Goal: Transaction & Acquisition: Obtain resource

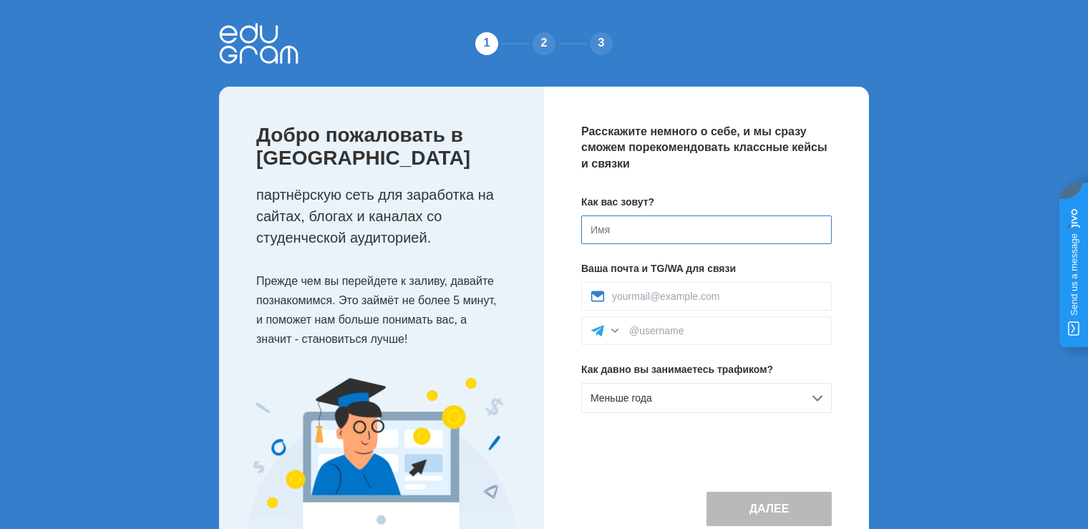
click at [621, 227] on input at bounding box center [706, 229] width 251 height 29
type input "Prokop"
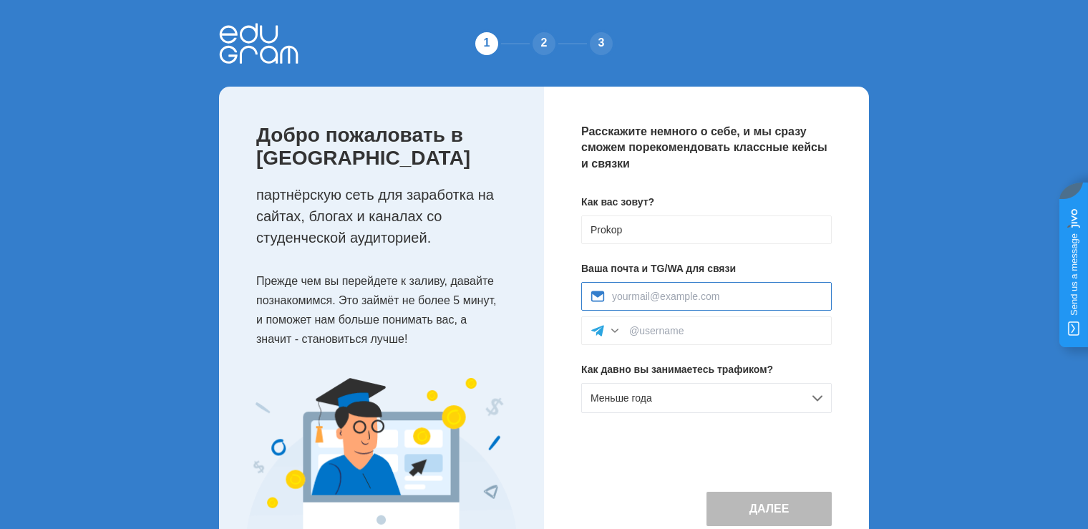
click at [641, 298] on input at bounding box center [717, 296] width 210 height 11
type input "kentik003@gmail.com"
click at [648, 329] on input at bounding box center [725, 330] width 193 height 11
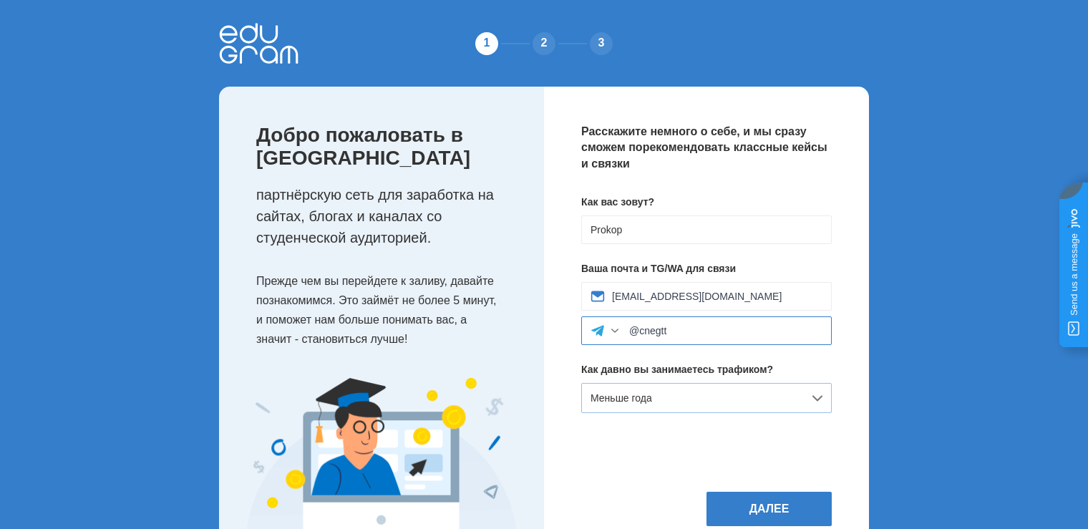
type input "@cnegtt"
click at [705, 405] on div "Меньше года" at bounding box center [706, 398] width 251 height 30
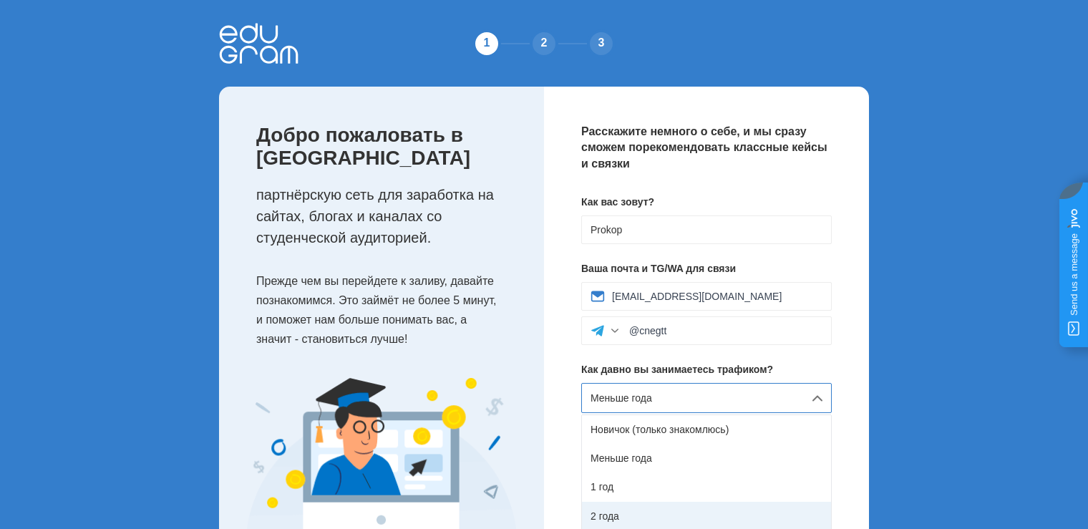
click at [612, 520] on div "2 года" at bounding box center [706, 516] width 249 height 29
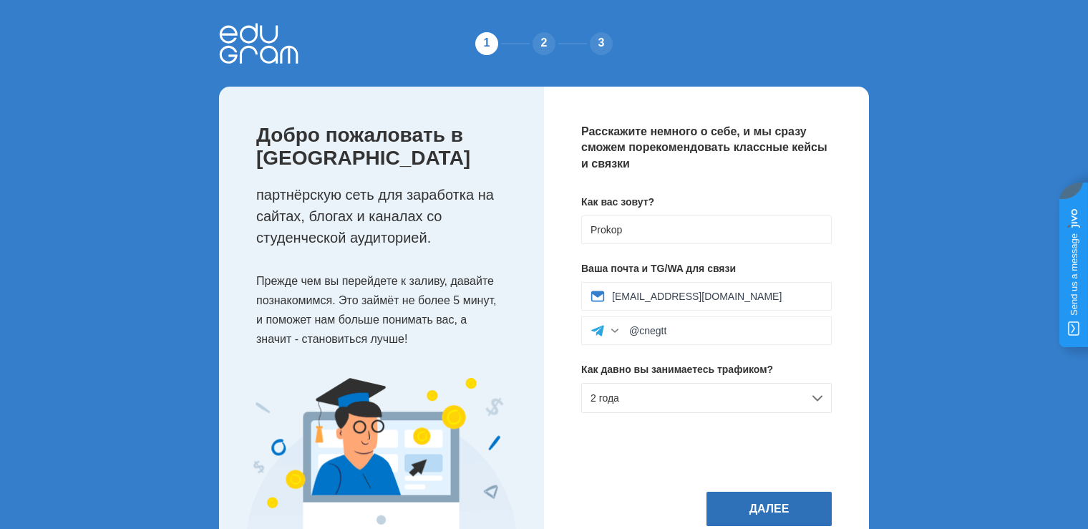
click at [811, 507] on button "Далее" at bounding box center [768, 509] width 125 height 34
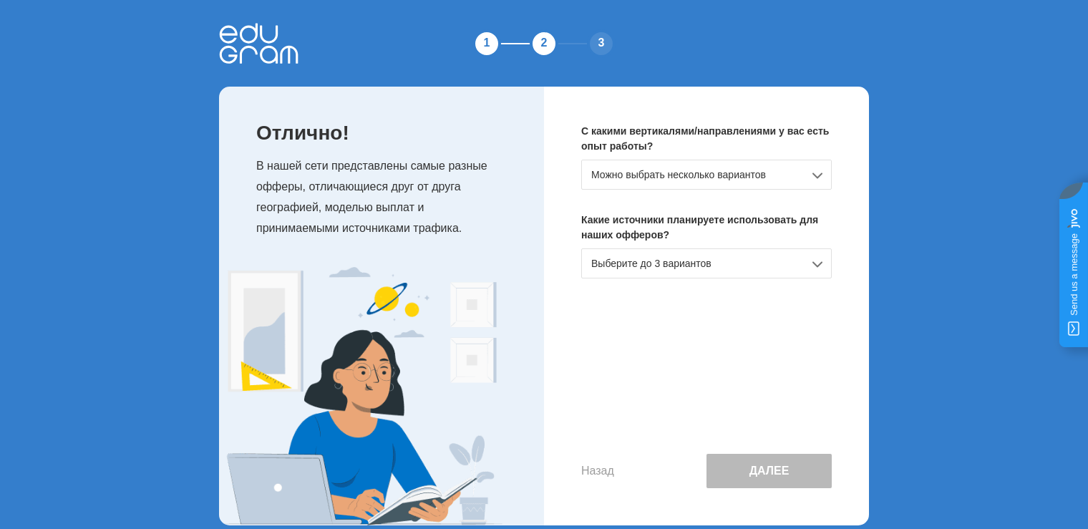
click at [772, 165] on div "Можно выбрать несколько вариантов" at bounding box center [706, 175] width 251 height 30
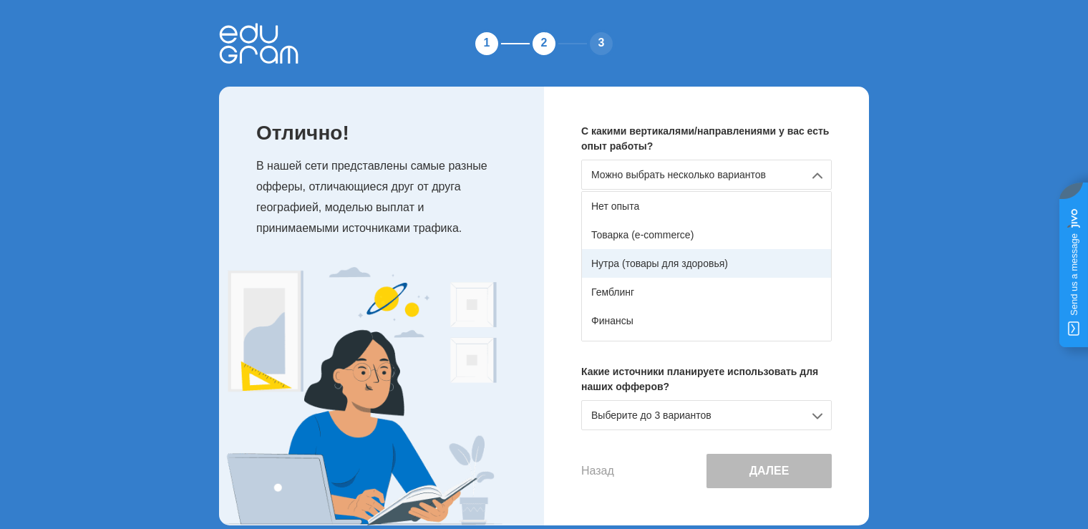
click at [623, 263] on div "Нутра (товары для здоровья)" at bounding box center [706, 263] width 249 height 29
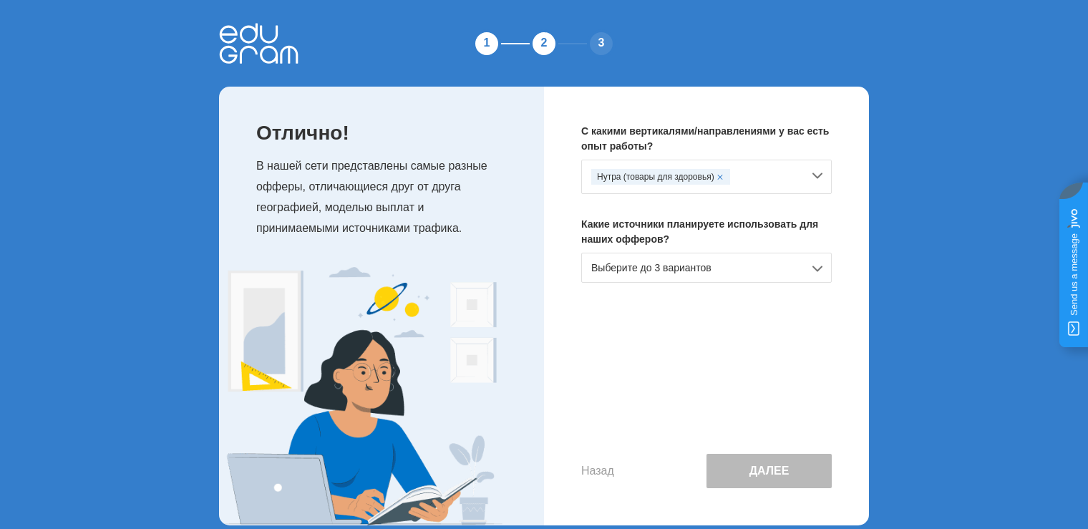
click at [699, 263] on div "Выберите до 3 вариантов" at bounding box center [706, 268] width 251 height 30
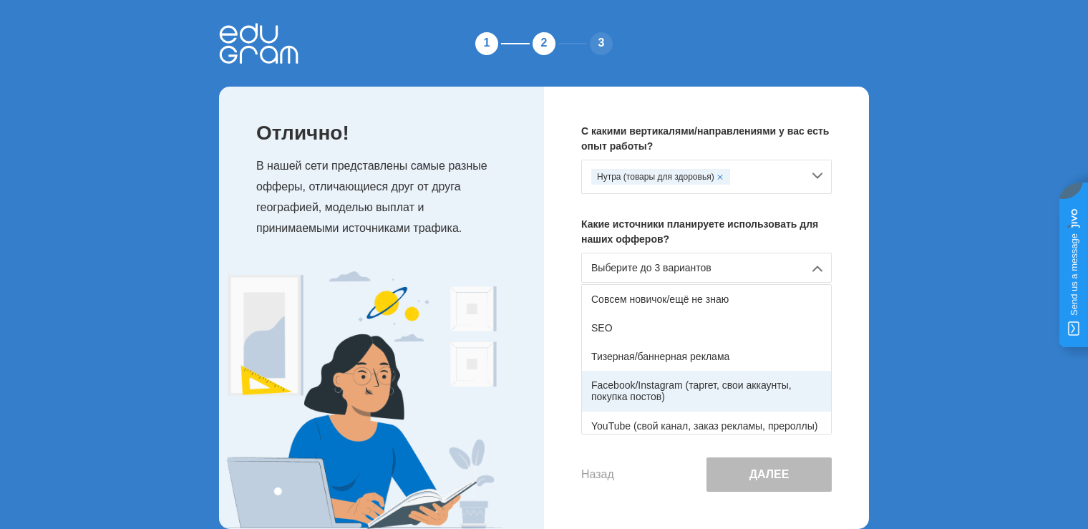
click at [650, 389] on div "Facebook/Instagram (таргет, свои аккаунты, покупка постов)" at bounding box center [706, 391] width 249 height 40
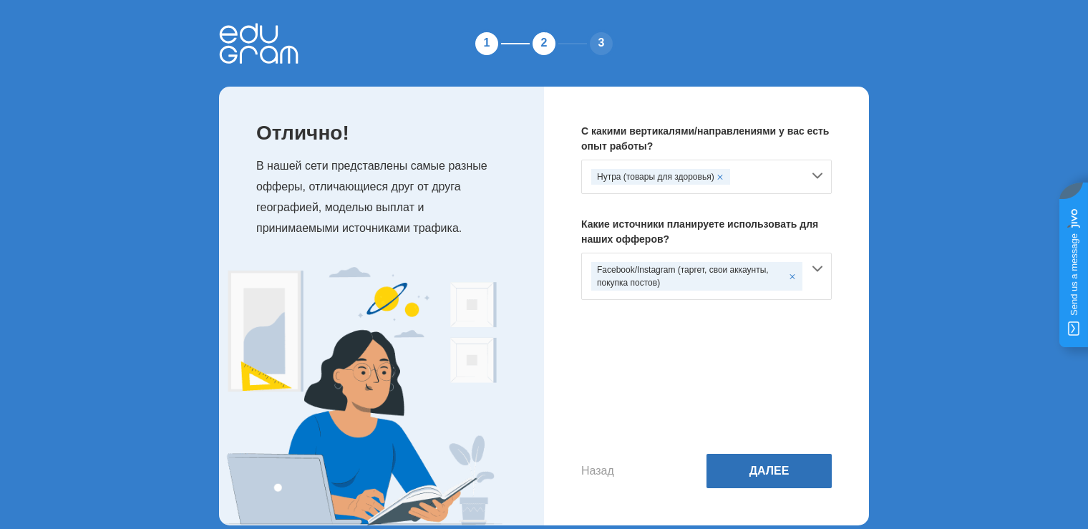
click at [788, 470] on button "Далее" at bounding box center [768, 471] width 125 height 34
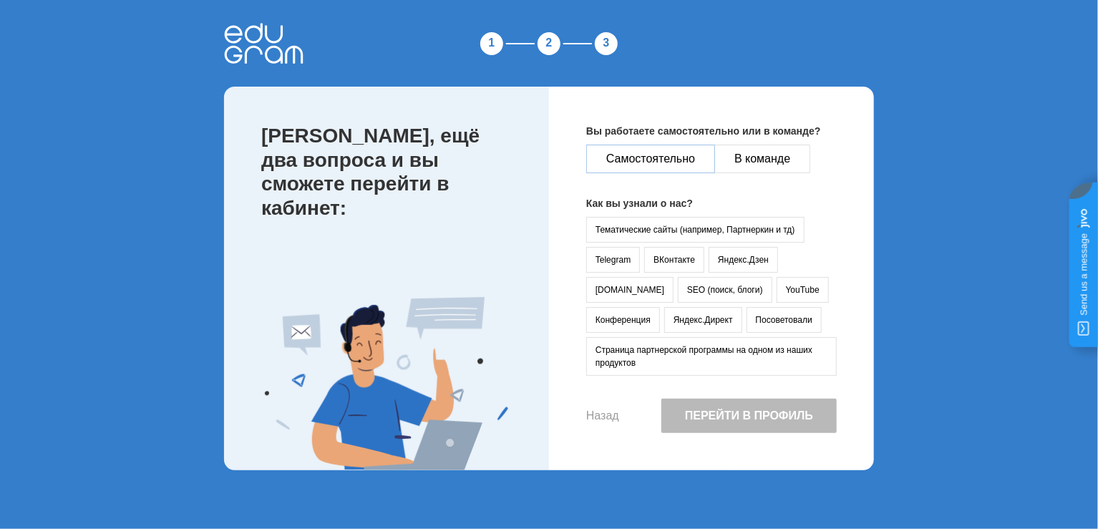
click at [669, 162] on button "Самостоятельно" at bounding box center [650, 159] width 129 height 29
click at [626, 258] on button "Telegram" at bounding box center [613, 260] width 54 height 26
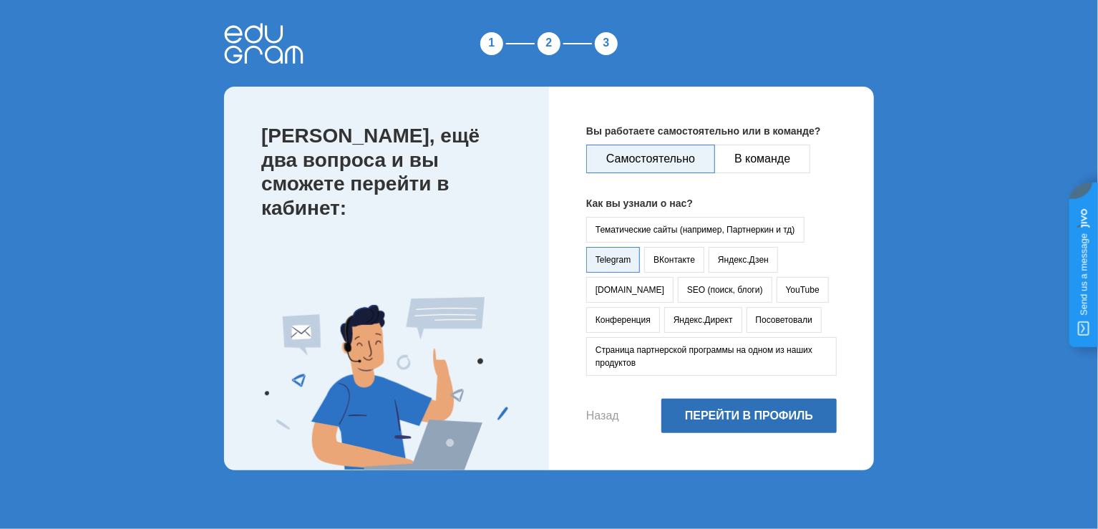
click at [808, 414] on button "Перейти в профиль" at bounding box center [748, 416] width 175 height 34
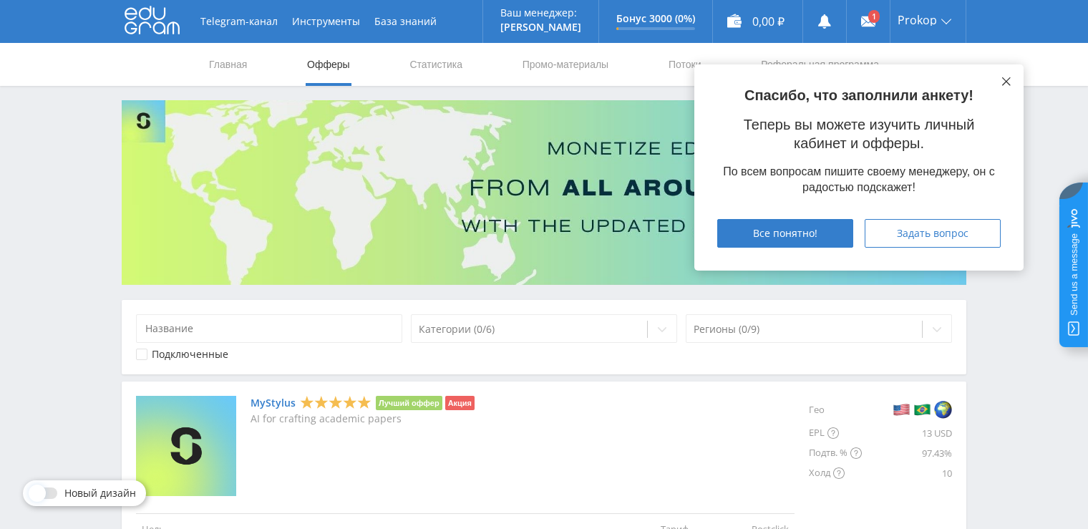
click at [1009, 82] on icon at bounding box center [1006, 81] width 9 height 9
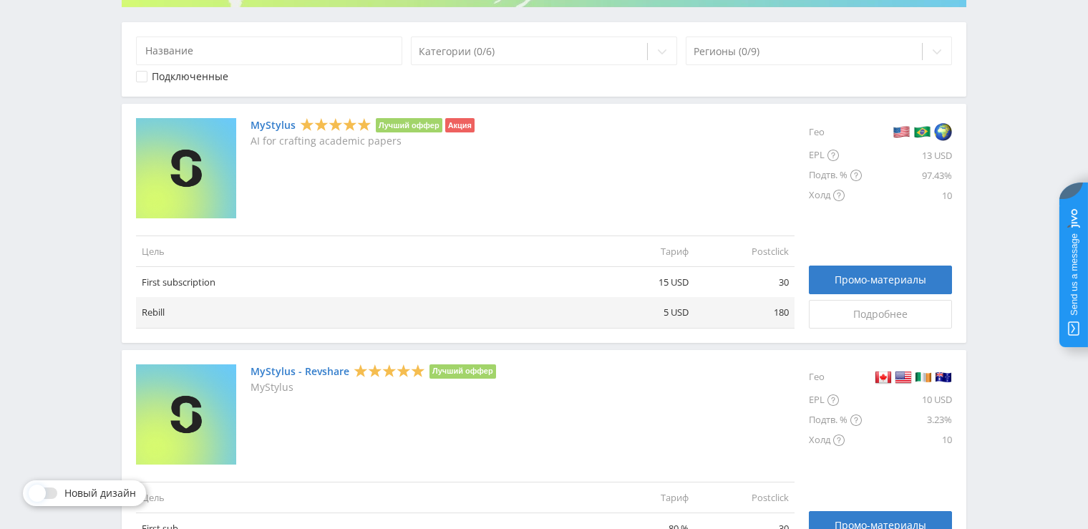
scroll to position [286, 0]
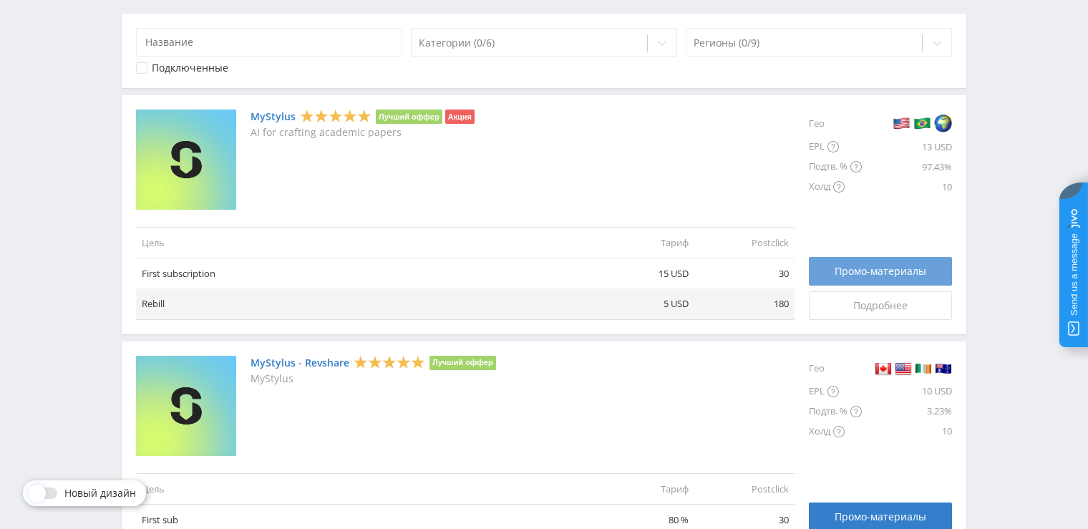
click at [891, 268] on span "Промо-материалы" at bounding box center [881, 271] width 92 height 11
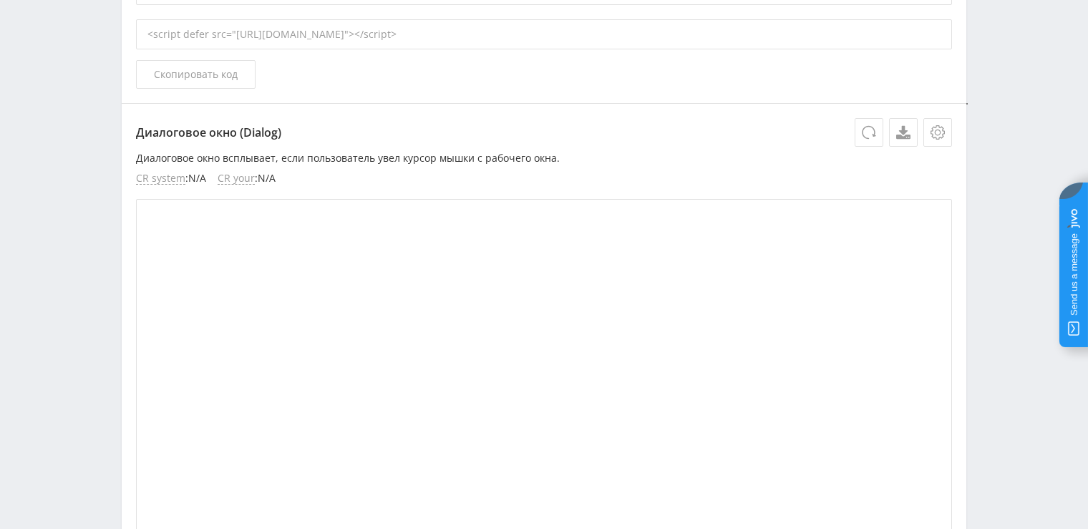
scroll to position [1217, 0]
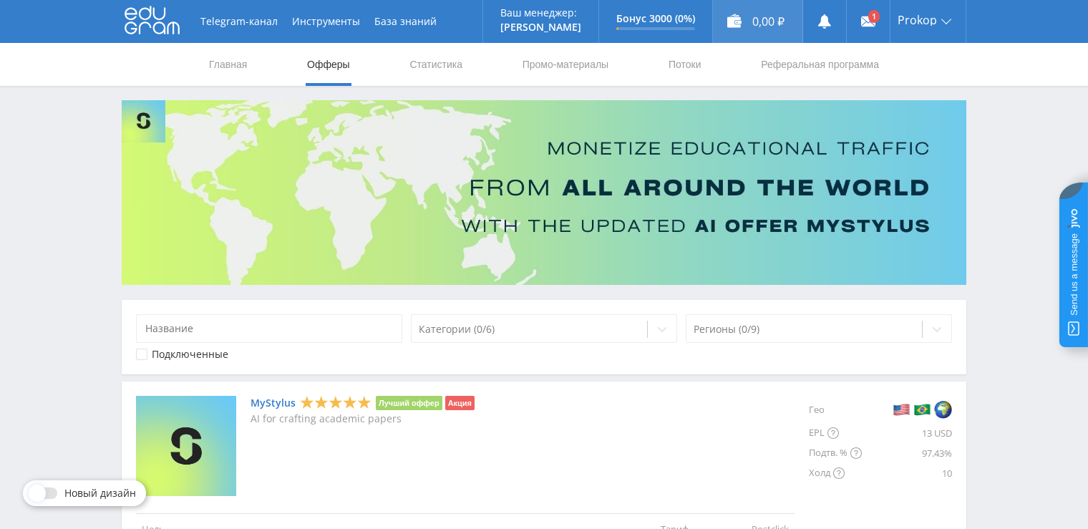
click at [781, 23] on div "0,00 ₽" at bounding box center [757, 21] width 89 height 43
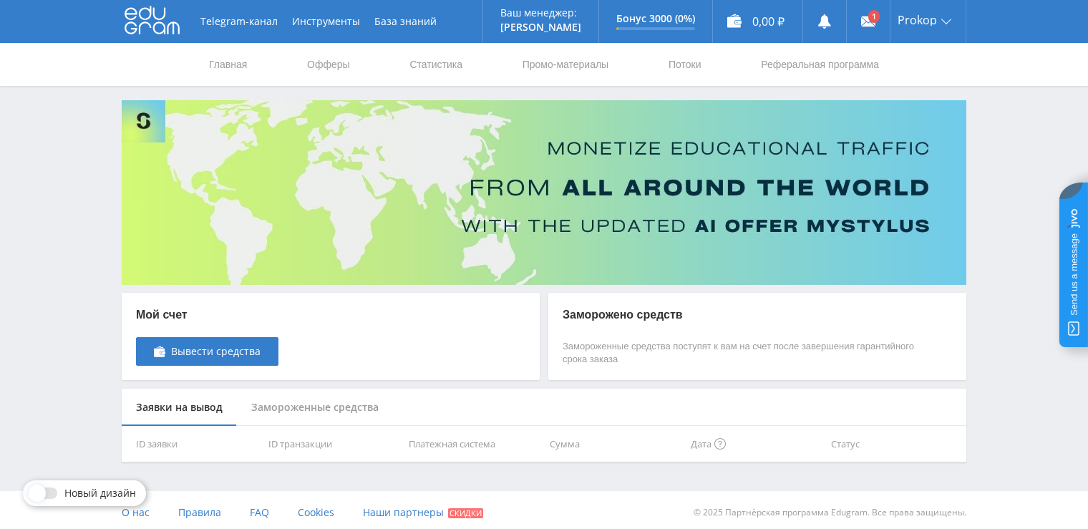
scroll to position [4, 0]
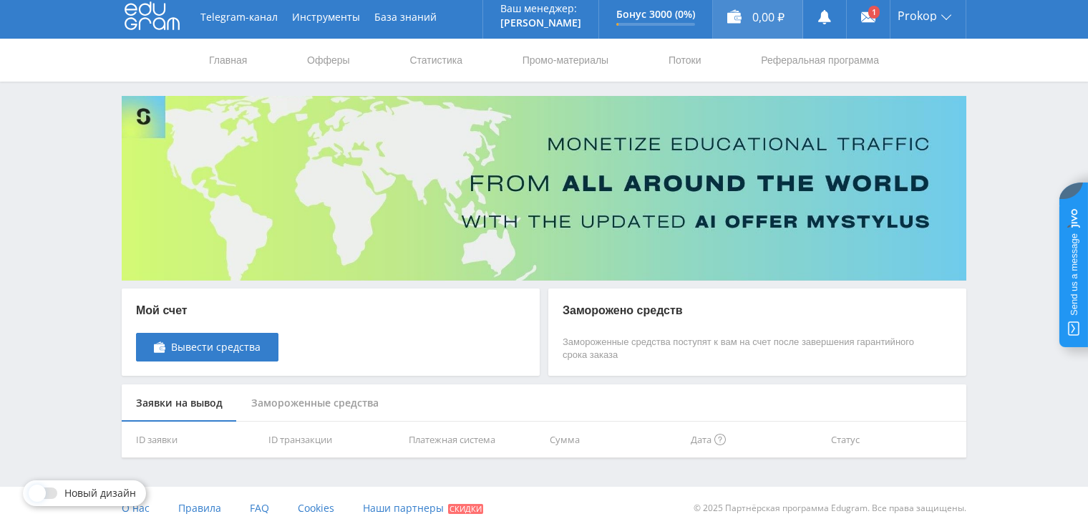
click at [767, 16] on div "0,00 ₽" at bounding box center [757, 17] width 89 height 43
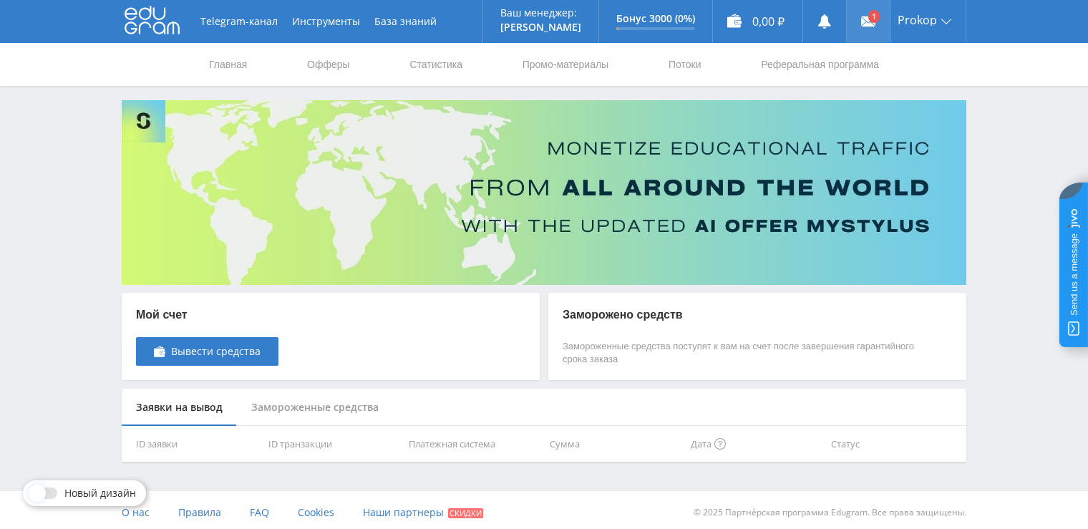
click at [857, 29] on link at bounding box center [868, 21] width 43 height 43
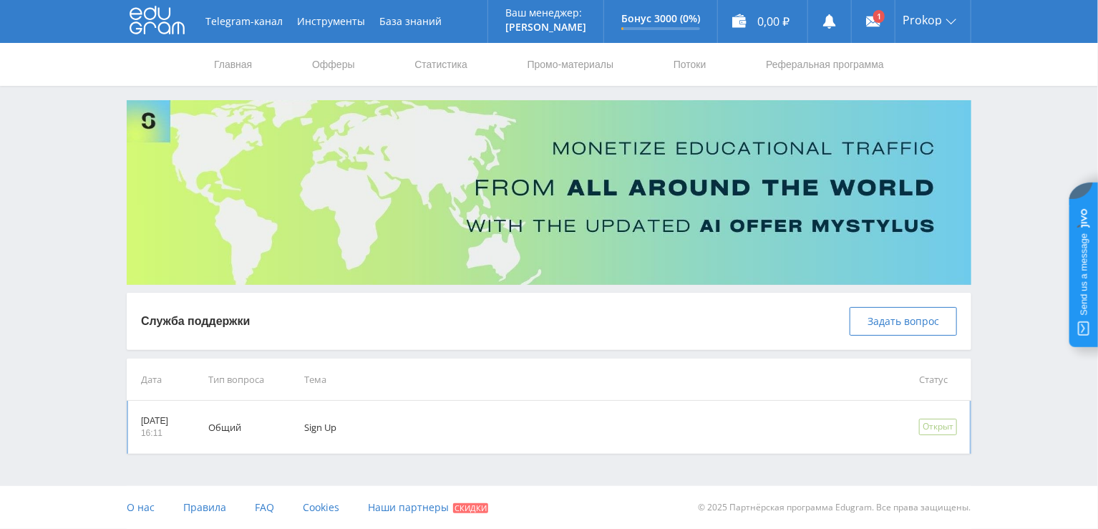
click at [924, 427] on div "Открыт" at bounding box center [938, 427] width 38 height 16
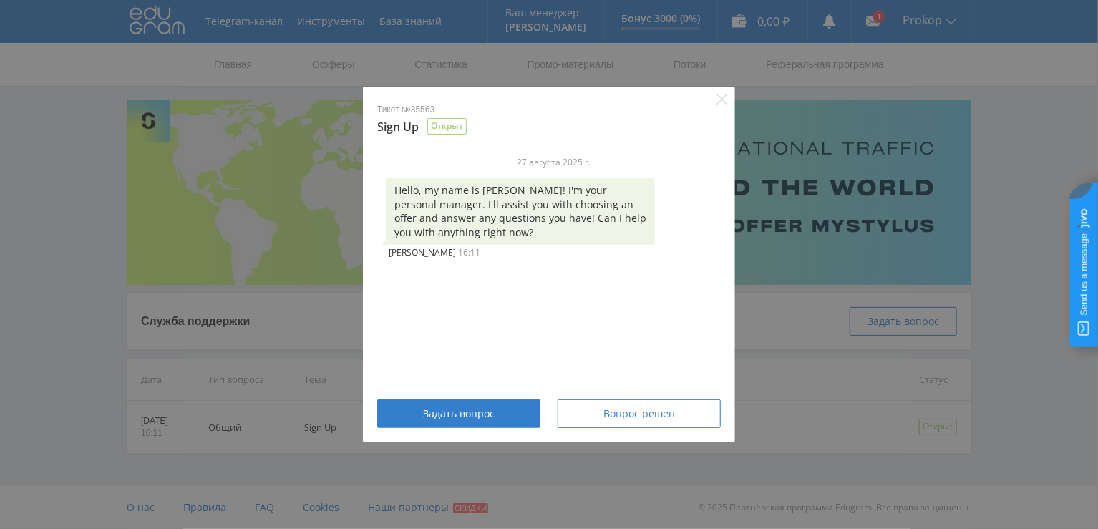
click at [715, 101] on div "Тикет №35563 Sign Up Открыт" at bounding box center [549, 111] width 372 height 49
click at [721, 103] on icon "Close" at bounding box center [721, 99] width 11 height 11
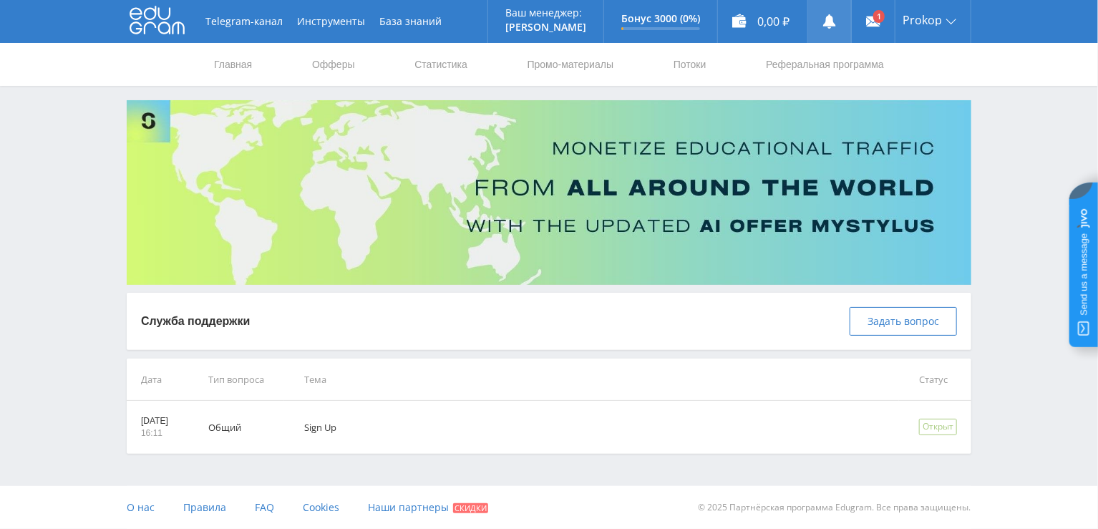
click at [842, 16] on link at bounding box center [829, 21] width 43 height 43
click at [337, 72] on link "Офферы" at bounding box center [334, 64] width 46 height 43
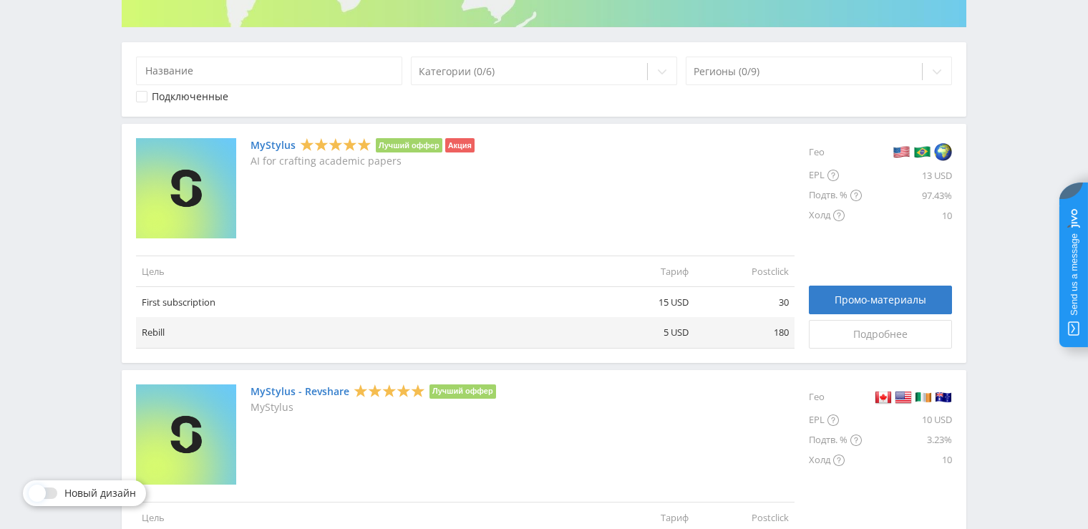
scroll to position [286, 0]
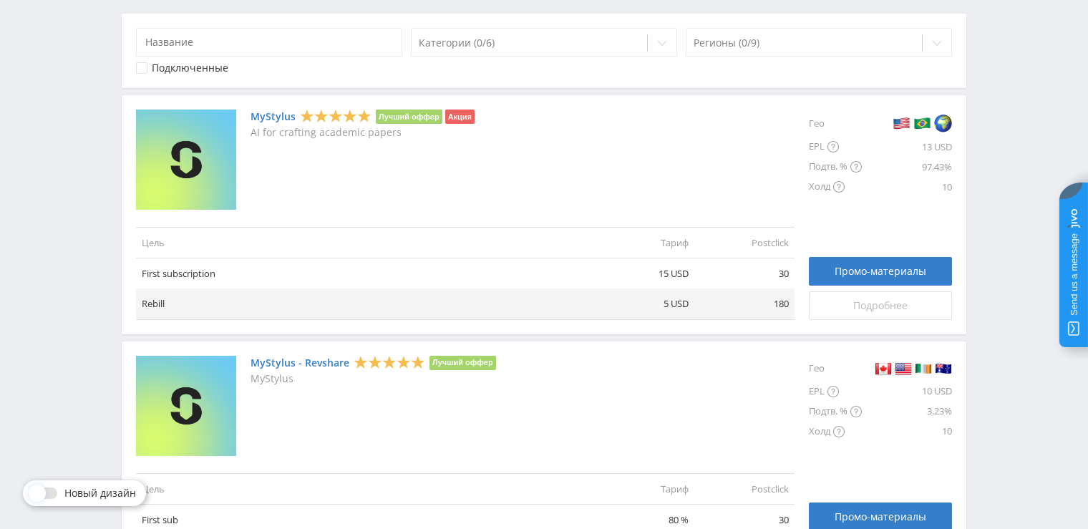
click at [867, 306] on span "Подробнее" at bounding box center [880, 305] width 54 height 11
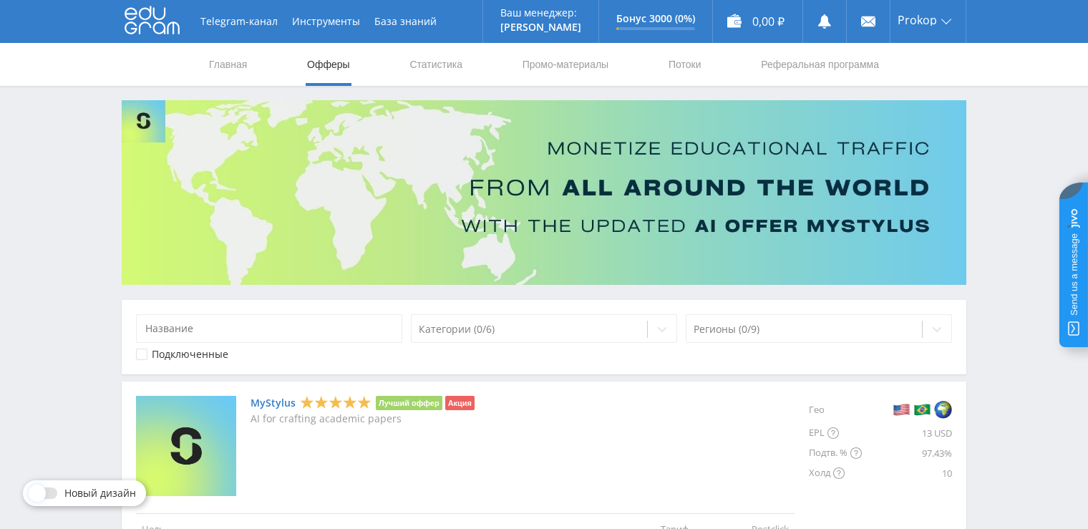
click at [1067, 313] on jdiv at bounding box center [1073, 265] width 29 height 165
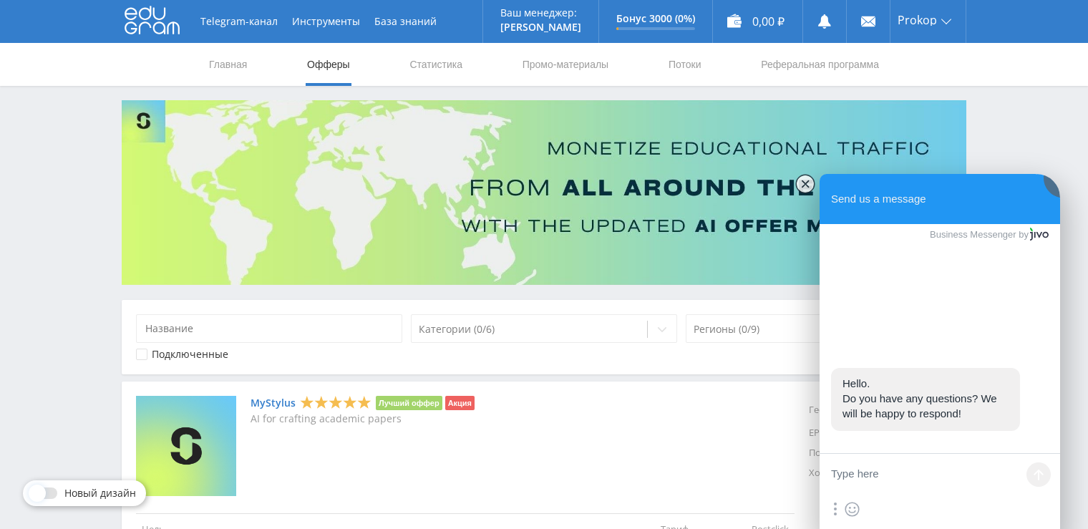
click at [805, 186] on jdiv at bounding box center [805, 184] width 20 height 20
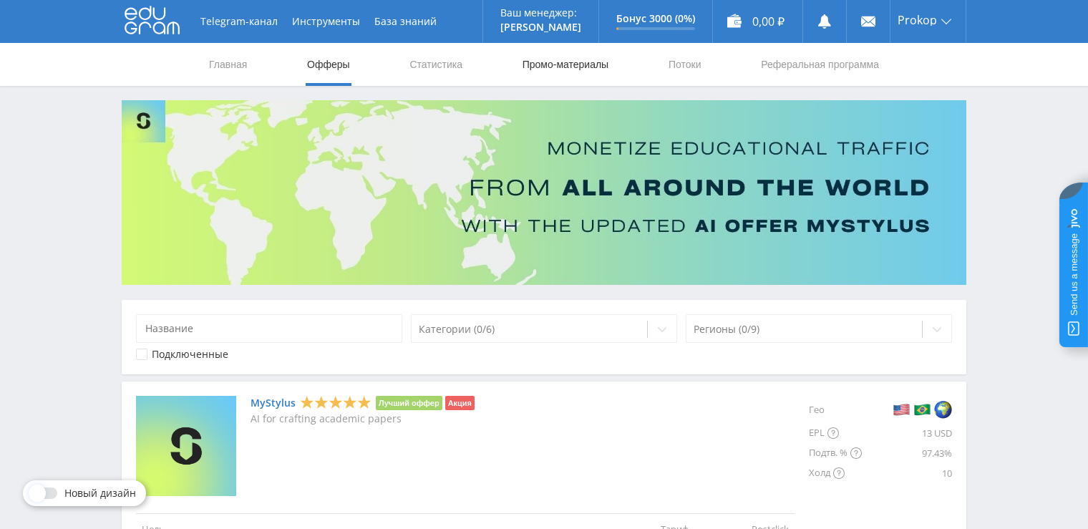
click at [578, 66] on link "Промо-материалы" at bounding box center [565, 64] width 89 height 43
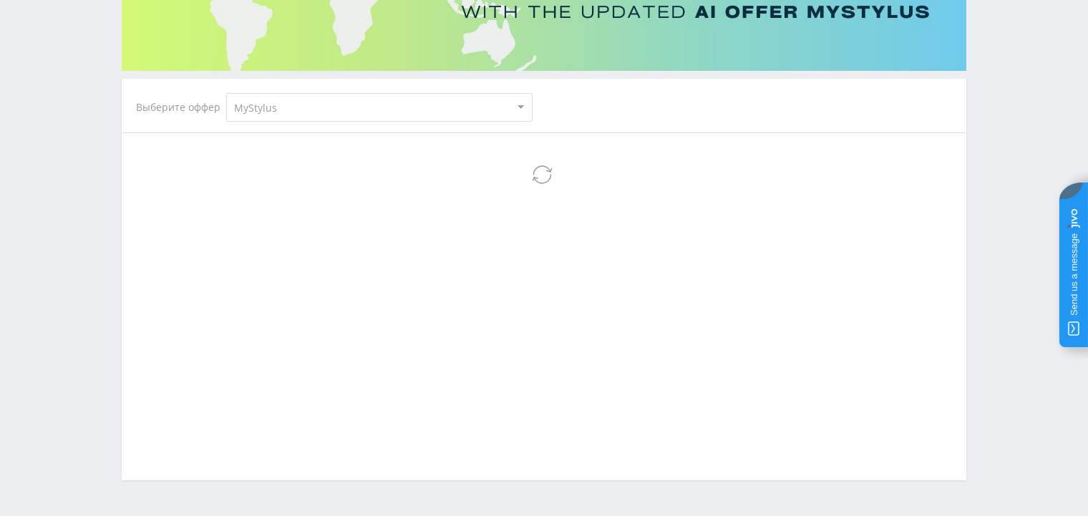
scroll to position [215, 0]
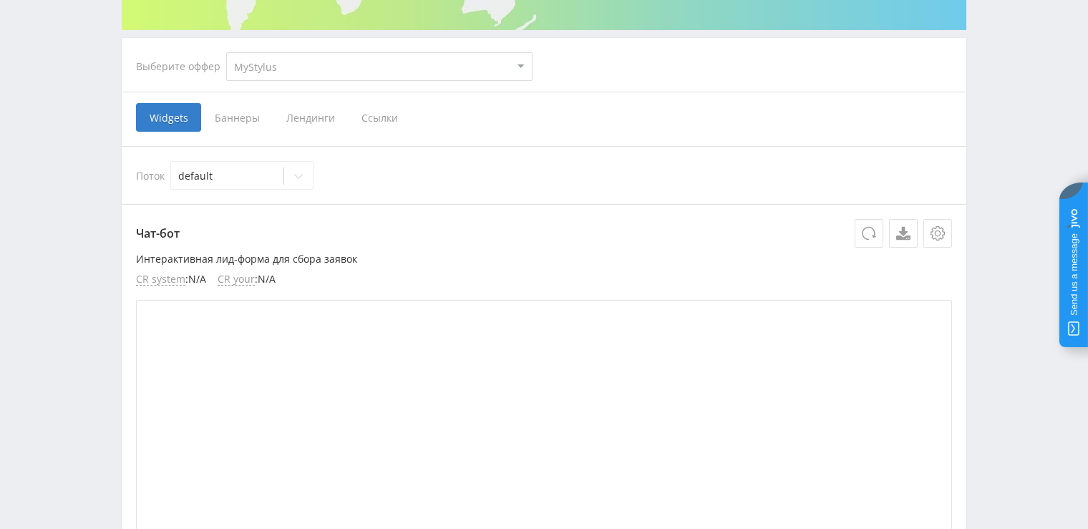
scroll to position [215, 0]
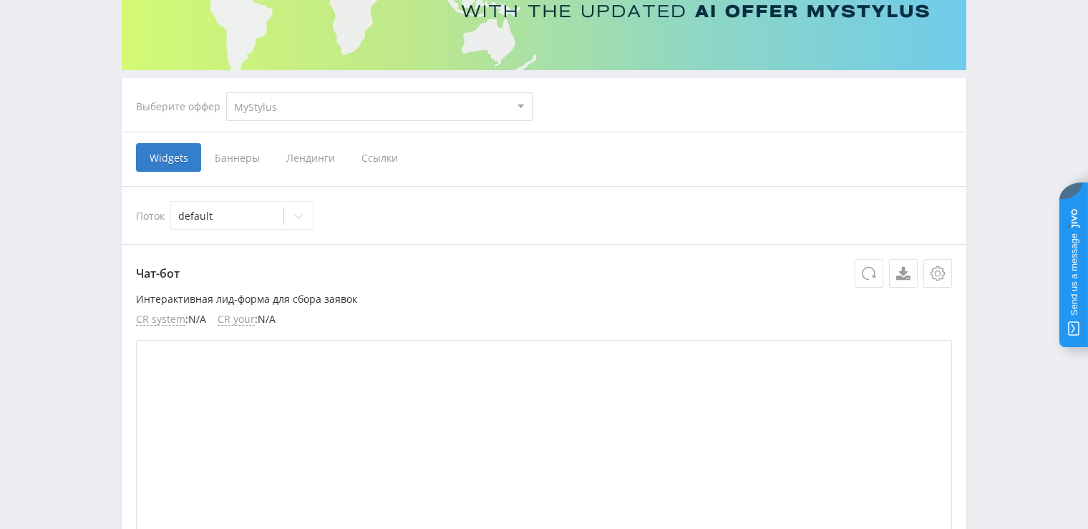
click at [268, 318] on li "CR your : N/A" at bounding box center [247, 319] width 58 height 12
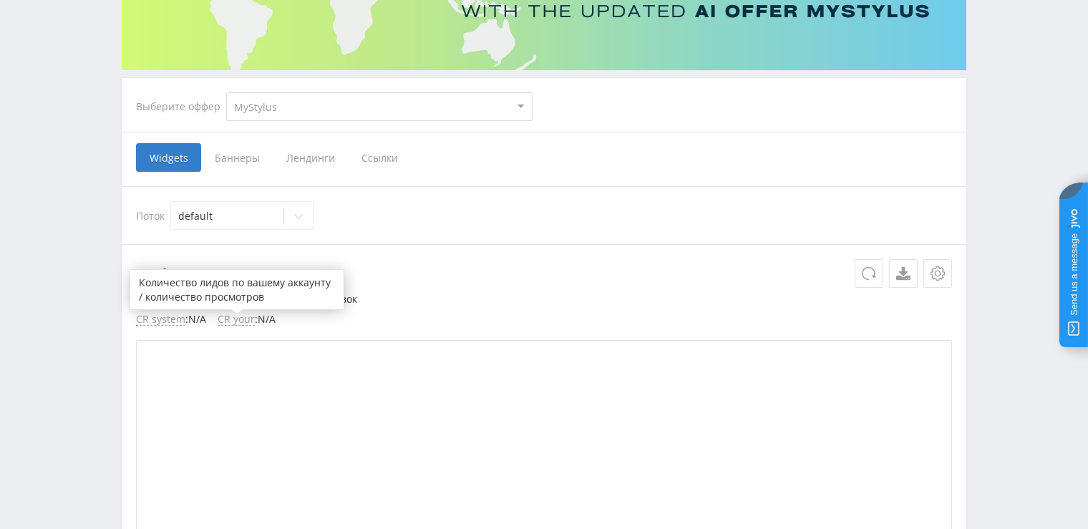
click at [203, 318] on li "CR system : N/A" at bounding box center [171, 319] width 70 height 12
click at [161, 314] on body at bounding box center [544, 49] width 1088 height 529
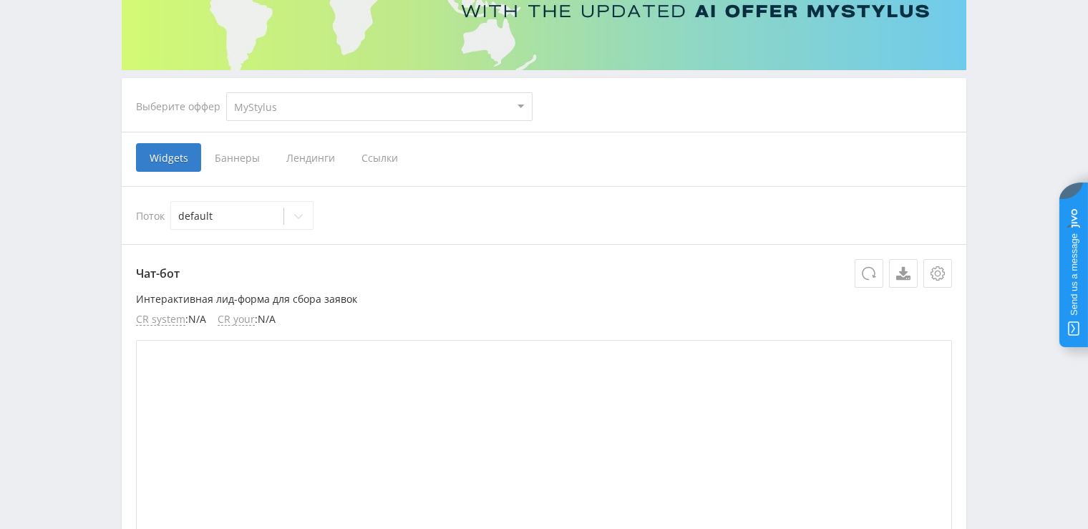
click at [361, 315] on ul "CR system : N/A CR your : N/A" at bounding box center [544, 319] width 816 height 12
click at [253, 158] on span "Баннеры" at bounding box center [237, 157] width 72 height 29
click at [0, 0] on input "Баннеры" at bounding box center [0, 0] width 0 height 0
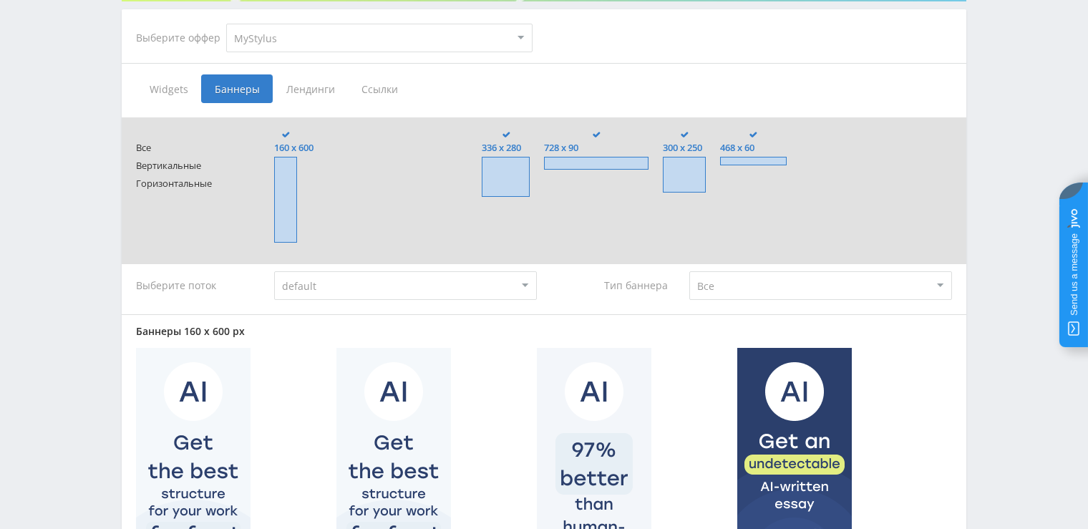
scroll to position [286, 0]
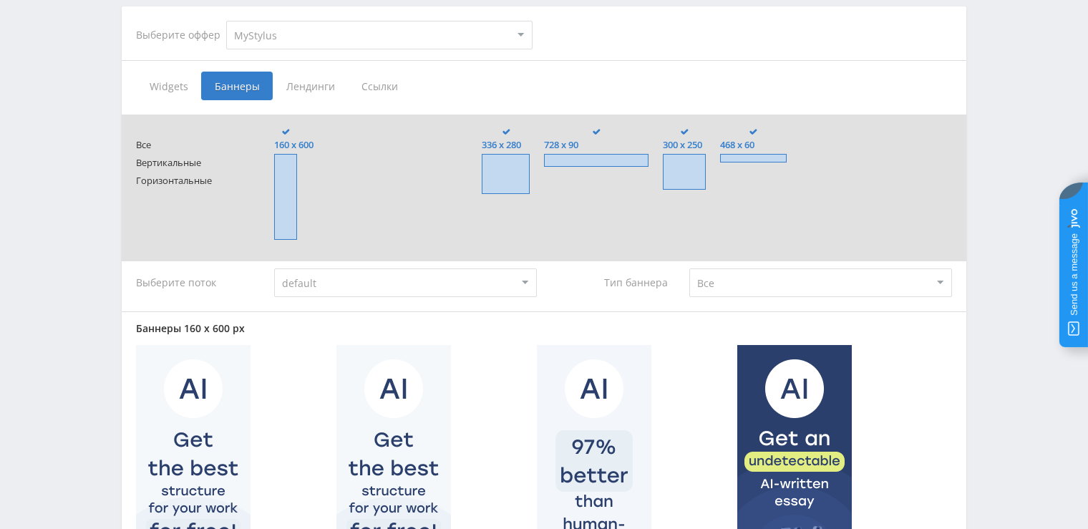
click at [281, 186] on span at bounding box center [285, 197] width 23 height 86
click at [0, 0] on input "160 x 600" at bounding box center [0, 0] width 0 height 0
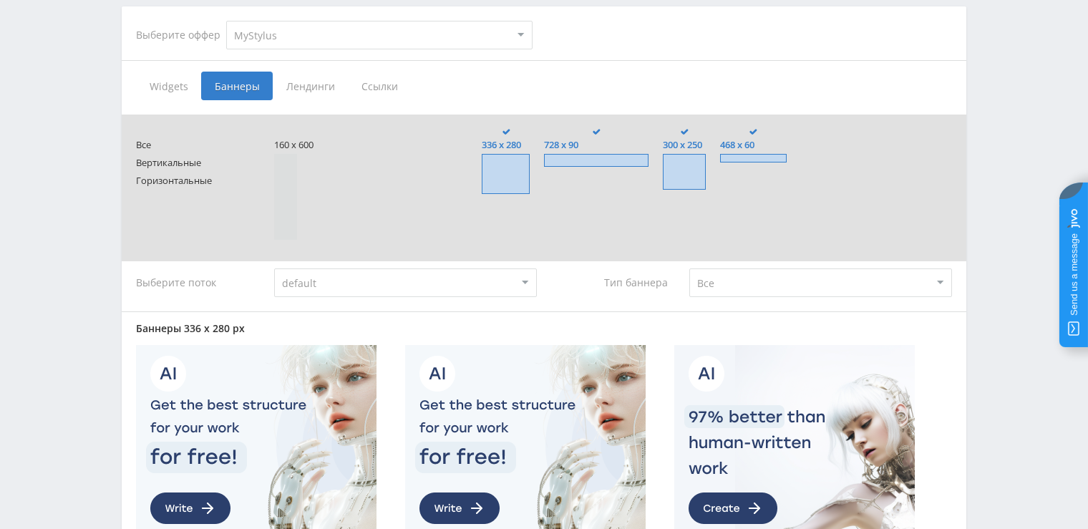
click at [520, 165] on span at bounding box center [506, 174] width 48 height 40
click at [0, 0] on input "336 x 280" at bounding box center [0, 0] width 0 height 0
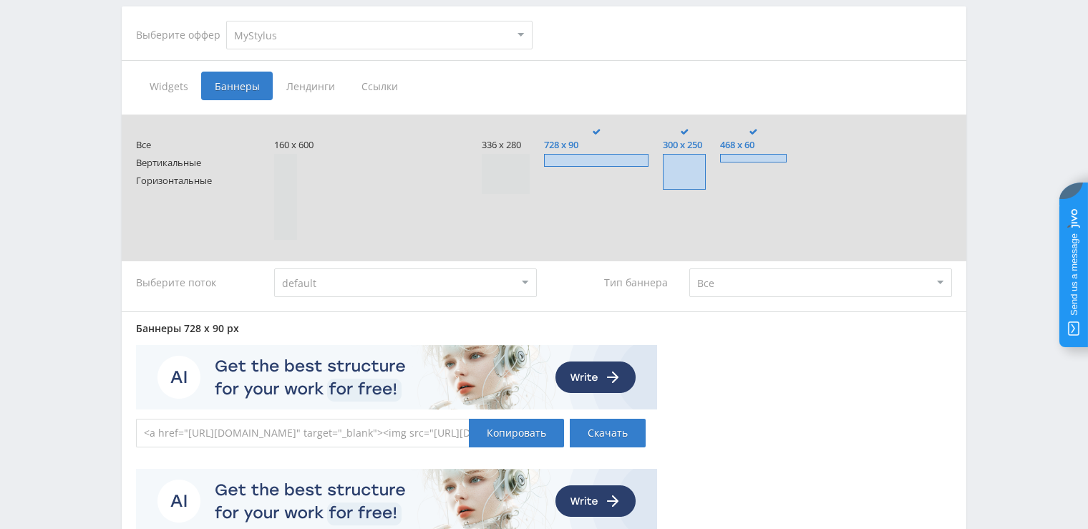
click at [582, 155] on span at bounding box center [596, 160] width 104 height 13
click at [0, 0] on input "728 x 90" at bounding box center [0, 0] width 0 height 0
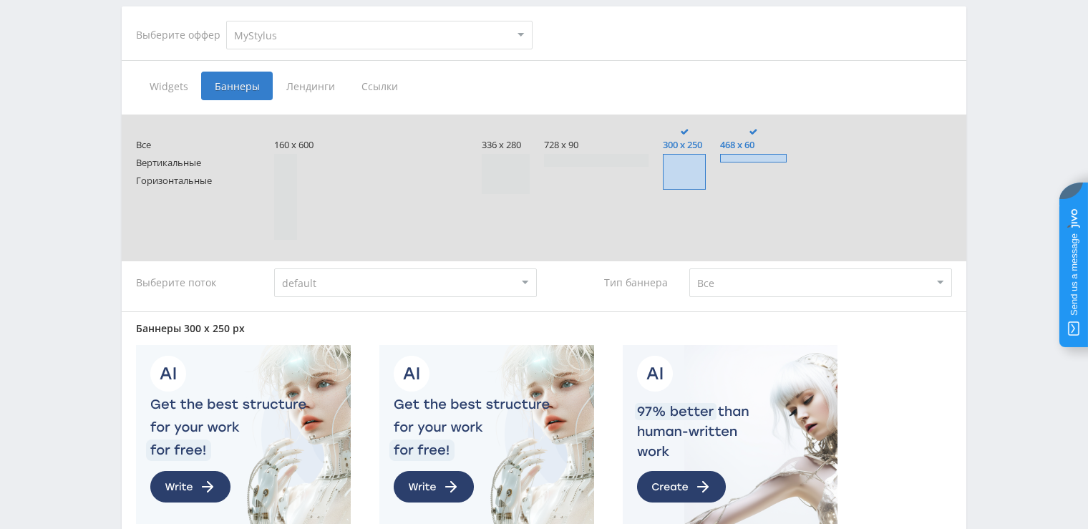
click at [724, 169] on div "336 x 280 728 x 90 300 x 250 468 x 60" at bounding box center [717, 165] width 470 height 72
click at [702, 170] on span at bounding box center [684, 172] width 43 height 36
click at [0, 0] on input "300 x 250" at bounding box center [0, 0] width 0 height 0
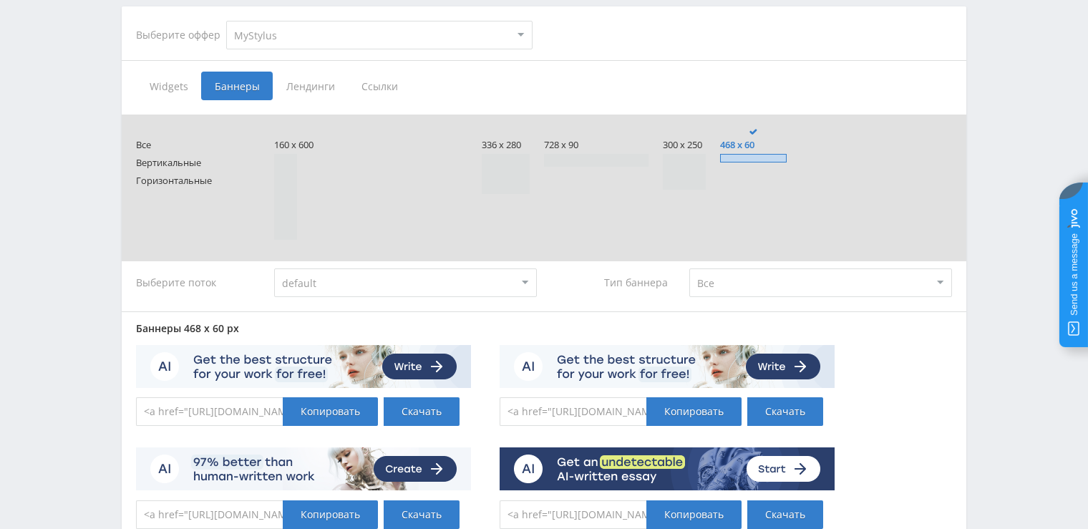
click at [741, 156] on span at bounding box center [753, 158] width 67 height 9
click at [0, 0] on input "468 x 60" at bounding box center [0, 0] width 0 height 0
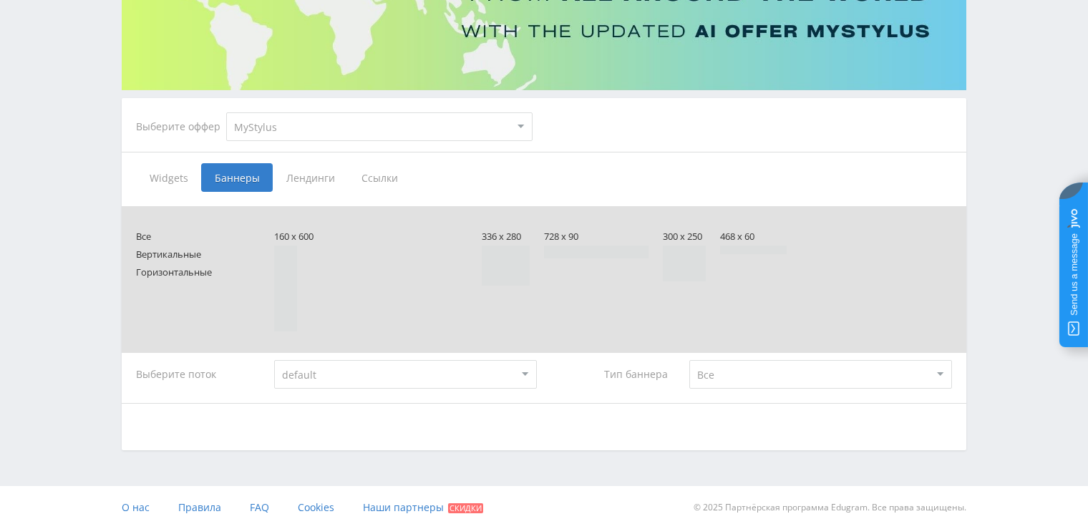
scroll to position [194, 0]
click at [527, 269] on span at bounding box center [506, 266] width 48 height 40
click at [0, 0] on input "336 x 280" at bounding box center [0, 0] width 0 height 0
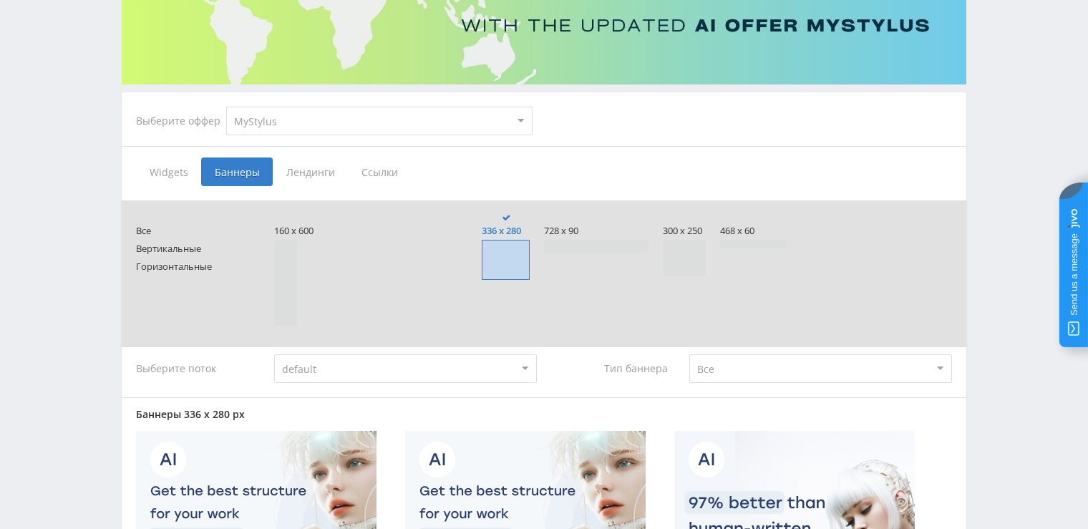
scroll to position [170, 0]
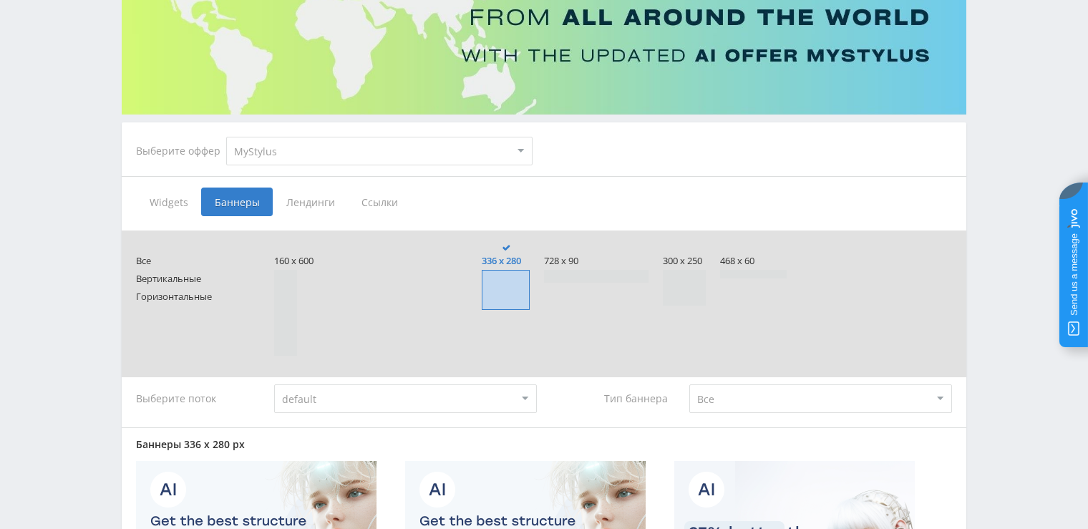
click at [509, 293] on span at bounding box center [506, 290] width 48 height 40
click at [0, 0] on input "336 x 280" at bounding box center [0, 0] width 0 height 0
